Goal: Task Accomplishment & Management: Manage account settings

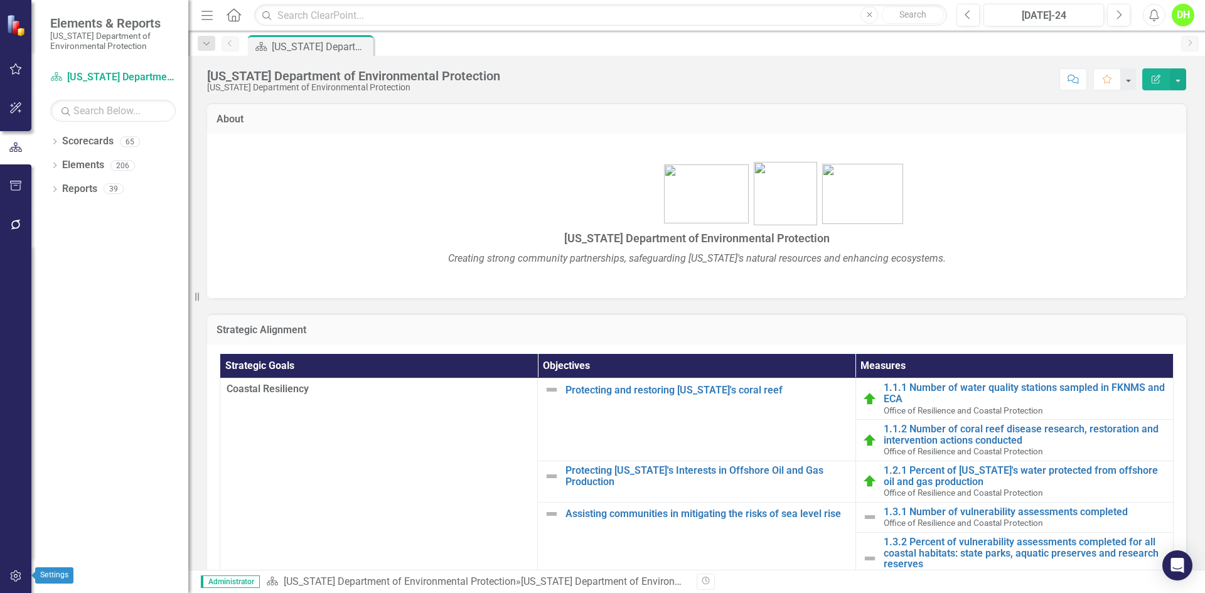
click at [16, 574] on icon "button" at bounding box center [15, 576] width 13 height 10
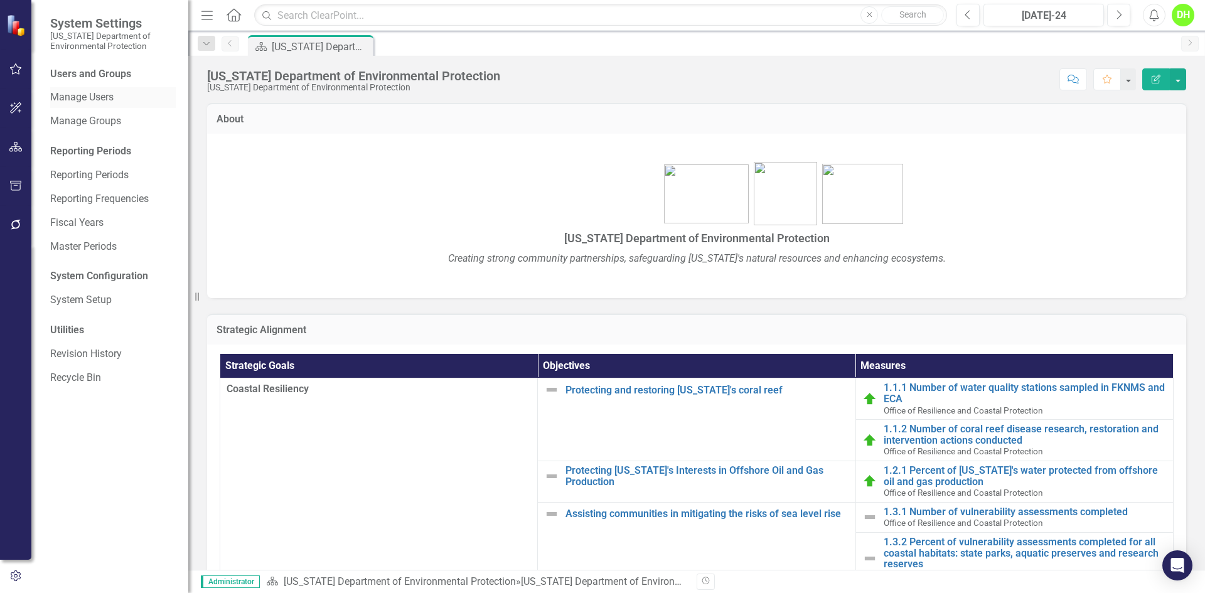
click at [105, 101] on link "Manage Users" at bounding box center [113, 97] width 126 height 14
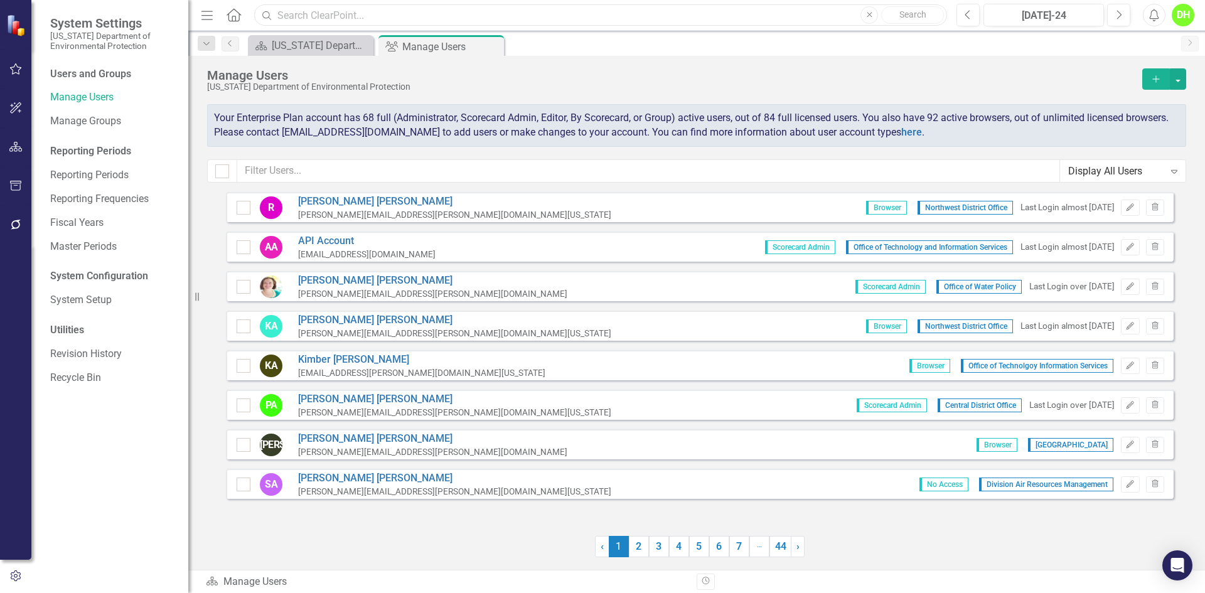
click at [350, 21] on input "text" at bounding box center [600, 15] width 693 height 22
type input "d"
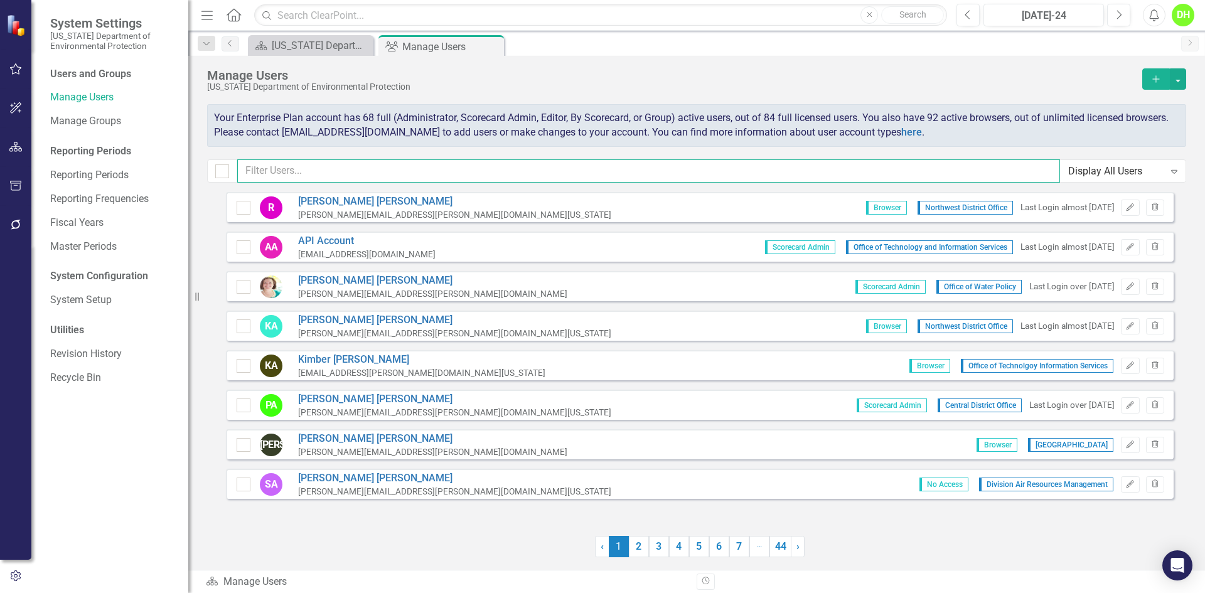
click at [340, 163] on input "text" at bounding box center [648, 170] width 823 height 23
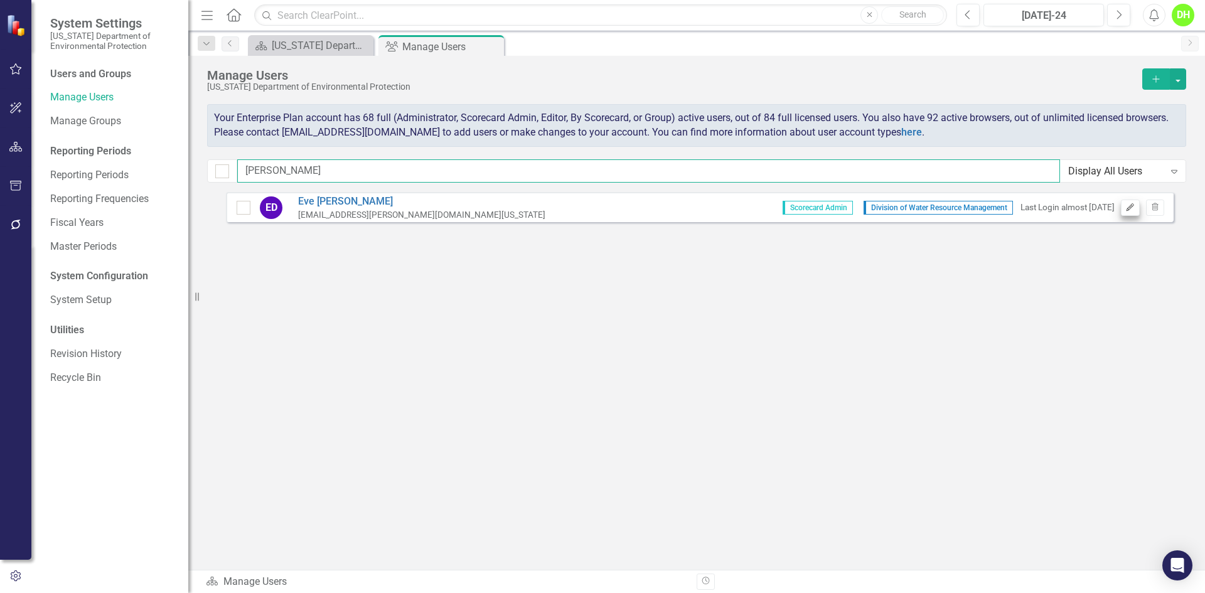
type input "[PERSON_NAME]"
click at [1136, 210] on button "Edit" at bounding box center [1130, 208] width 18 height 16
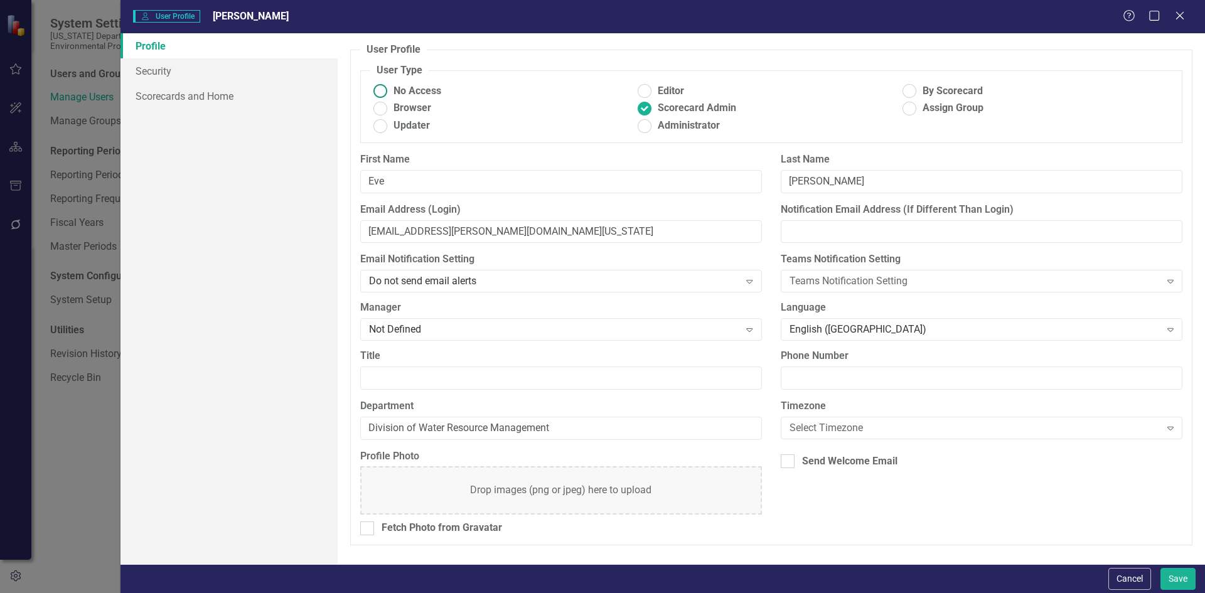
click at [372, 90] on ins at bounding box center [379, 91] width 19 height 19
click at [372, 90] on input "No Access" at bounding box center [379, 91] width 19 height 19
radio input "true"
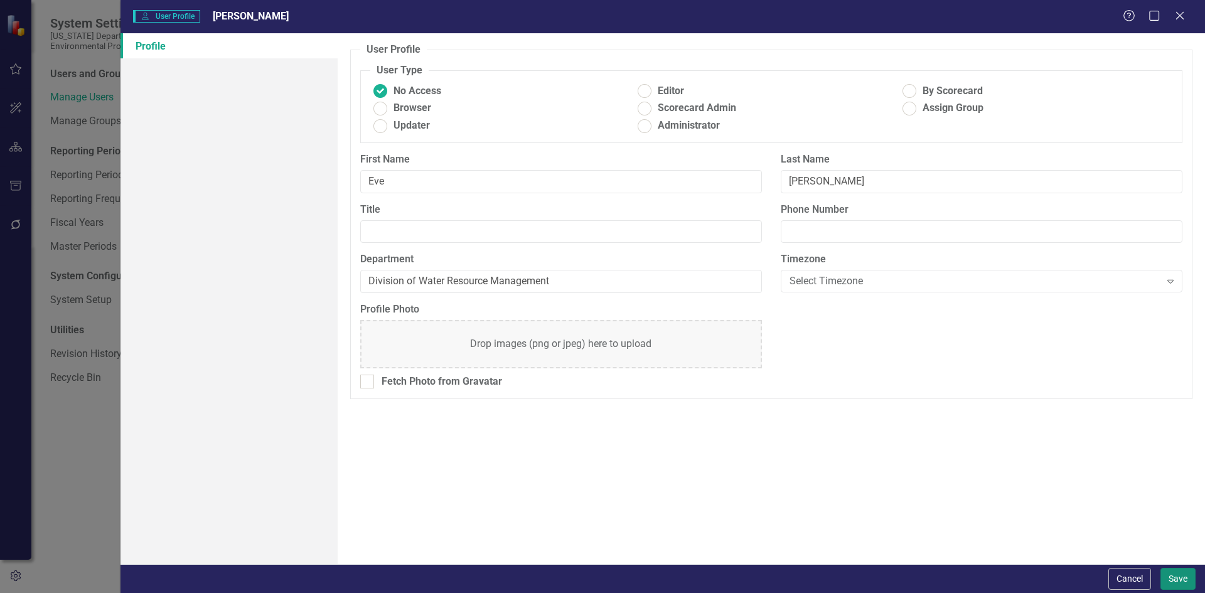
click at [1186, 569] on button "Save" at bounding box center [1177, 579] width 35 height 22
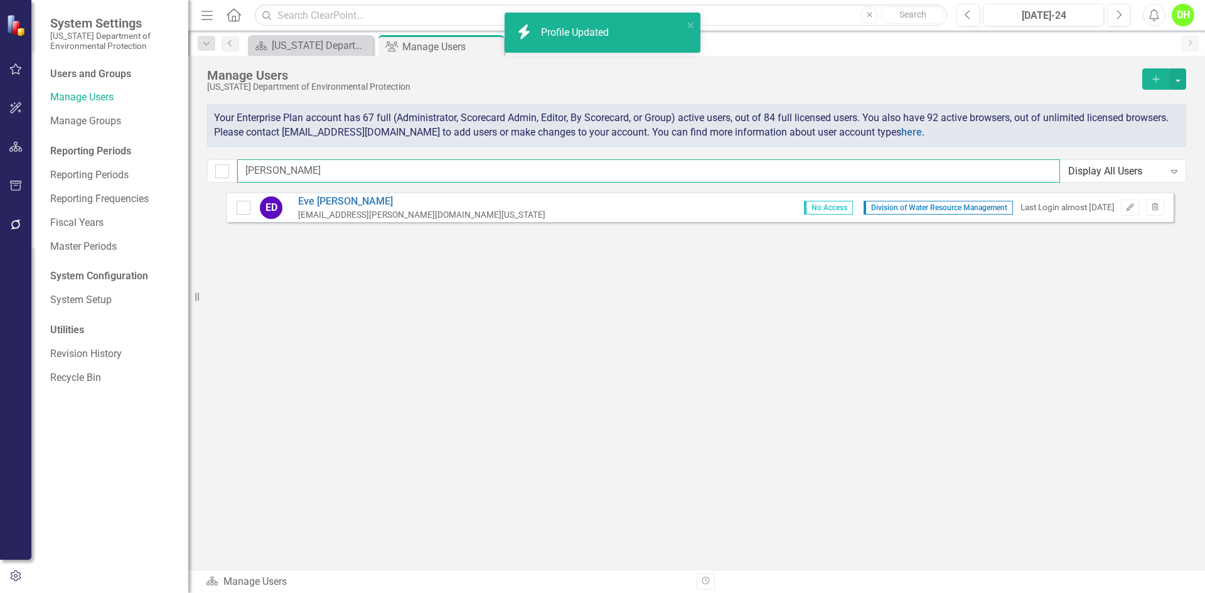
drag, startPoint x: 284, startPoint y: 166, endPoint x: 211, endPoint y: 174, distance: 73.8
click at [211, 174] on div "[PERSON_NAME] Display All Users Expand" at bounding box center [696, 170] width 979 height 23
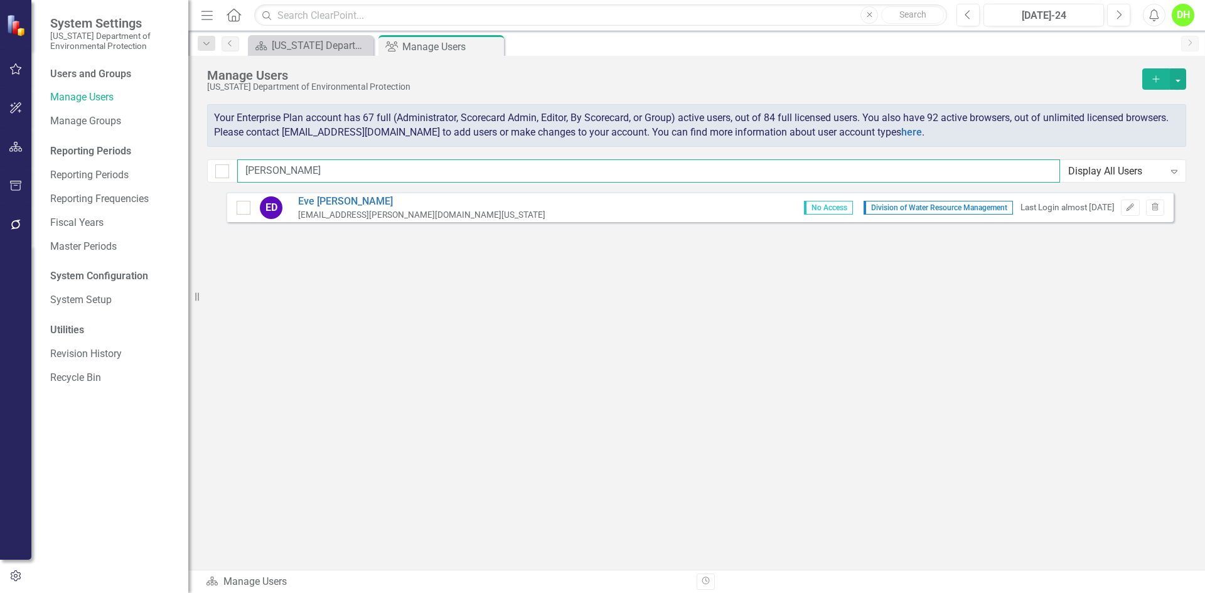
click at [272, 171] on input "[PERSON_NAME]" at bounding box center [648, 170] width 823 height 23
drag, startPoint x: 321, startPoint y: 171, endPoint x: 158, endPoint y: 186, distance: 163.8
click at [164, 187] on div "System Settings [US_STATE] Department of Environmental Protection Users and Gro…" at bounding box center [602, 296] width 1205 height 593
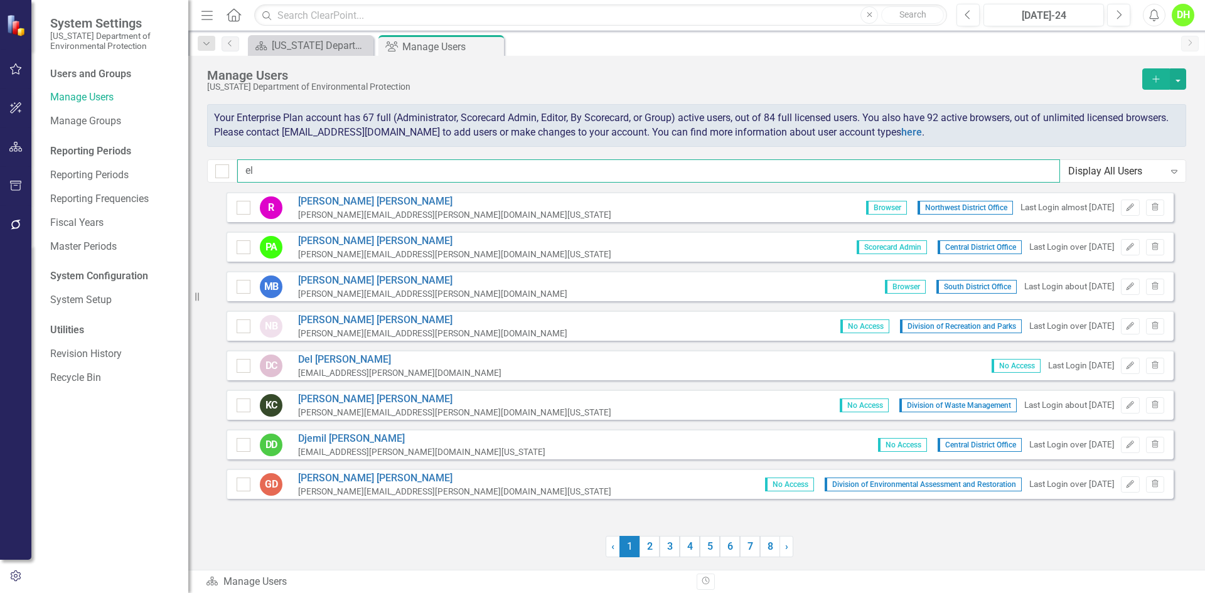
type input "e"
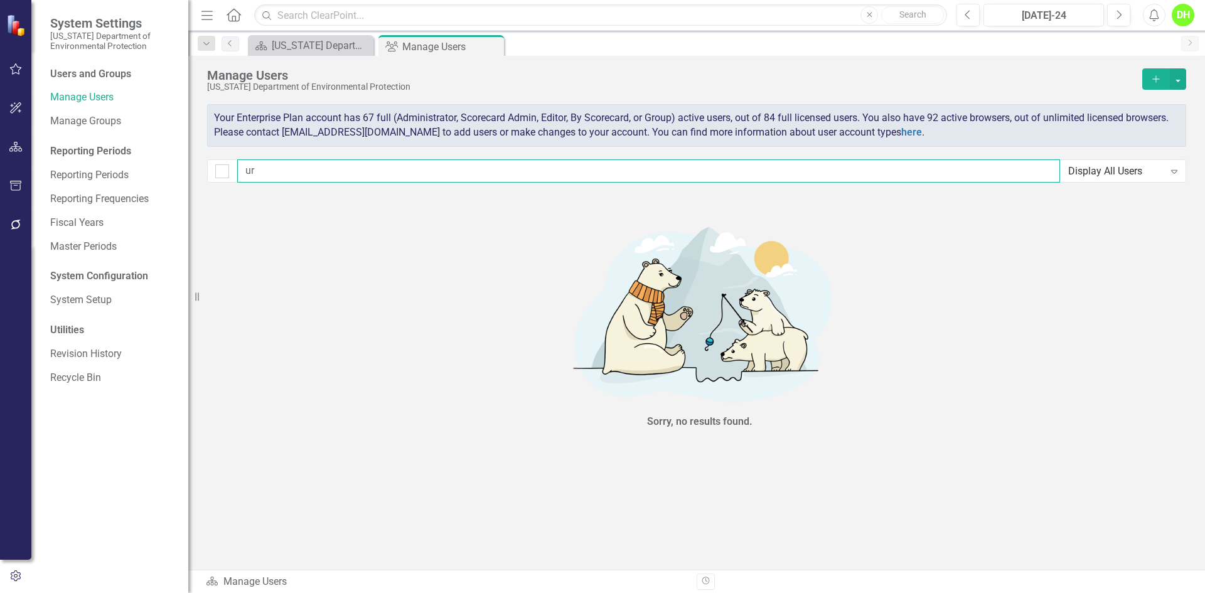
type input "u"
type input "e"
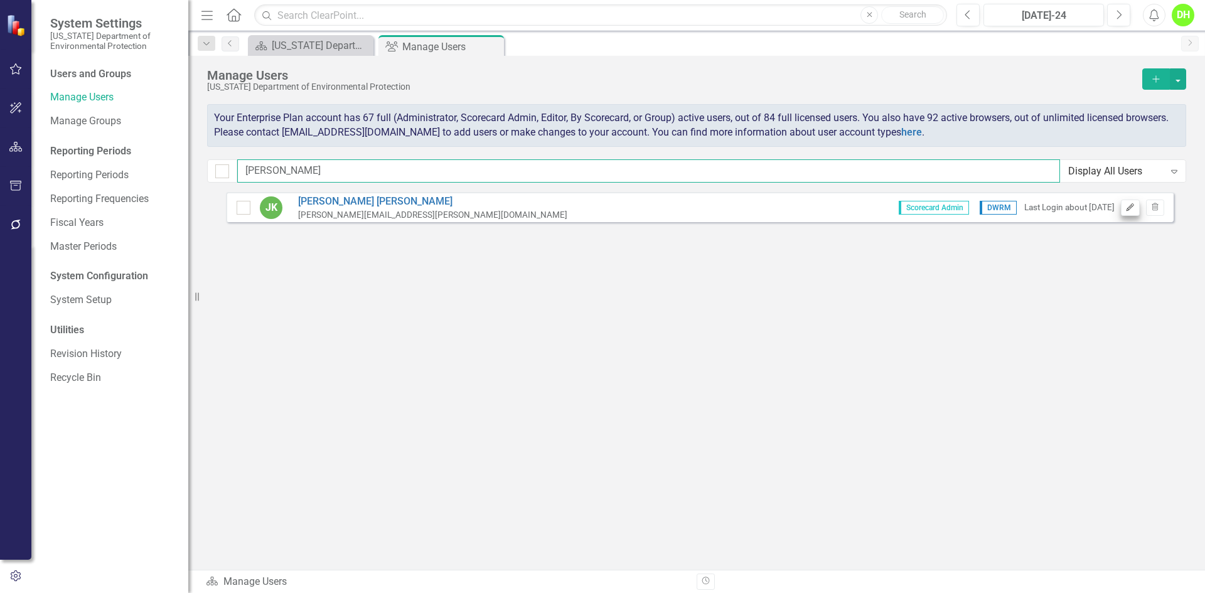
type input "[PERSON_NAME]"
click at [1125, 210] on icon "Edit" at bounding box center [1129, 208] width 9 height 8
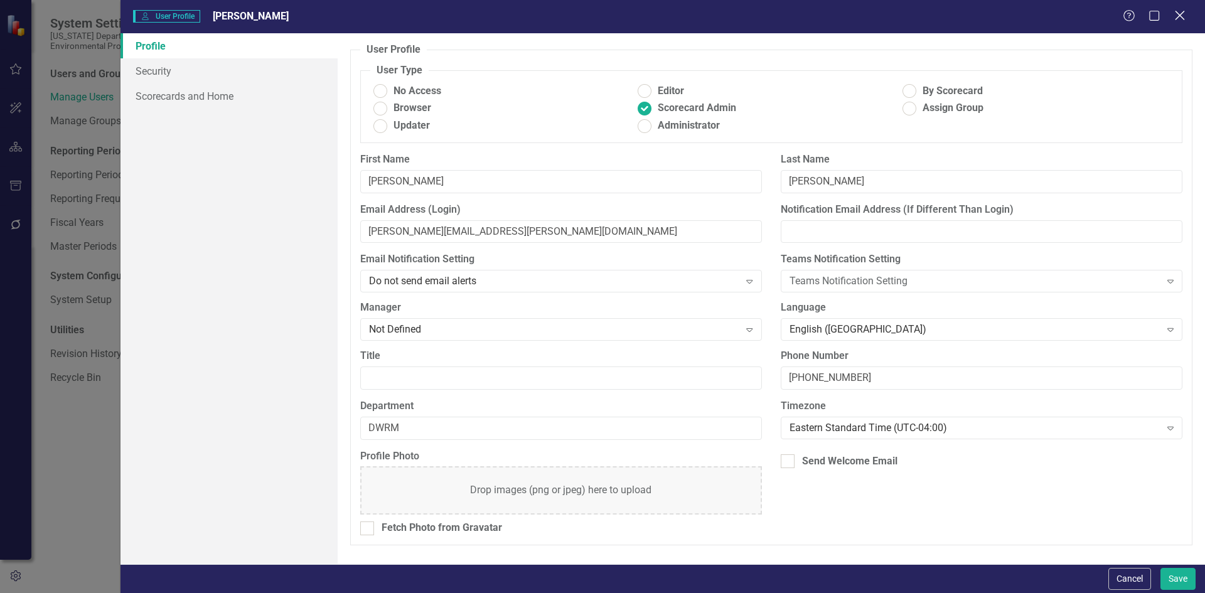
click at [1183, 21] on icon "Close" at bounding box center [1180, 15] width 16 height 12
